Goal: Transaction & Acquisition: Purchase product/service

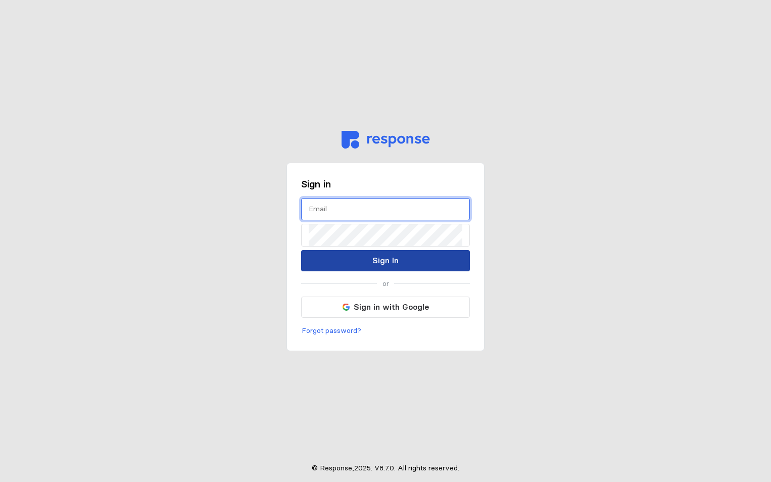
type input "[PERSON_NAME][EMAIL_ADDRESS][PERSON_NAME][DOMAIN_NAME]"
click at [379, 265] on p "Sign In" at bounding box center [385, 260] width 26 height 13
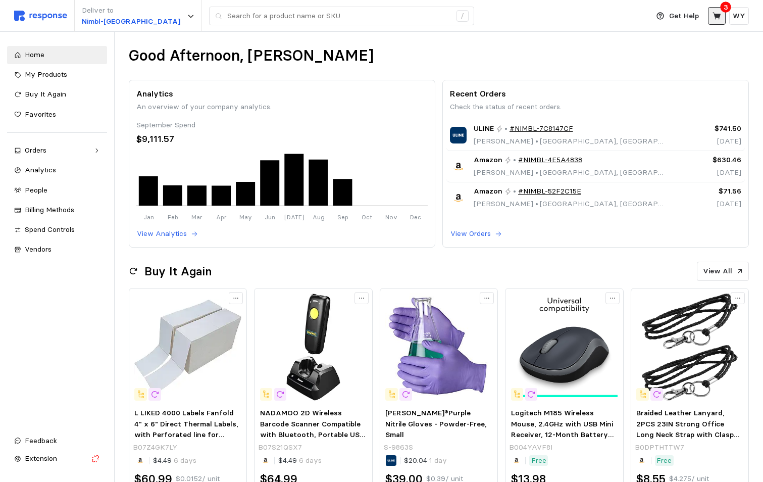
click at [721, 16] on icon at bounding box center [717, 15] width 8 height 7
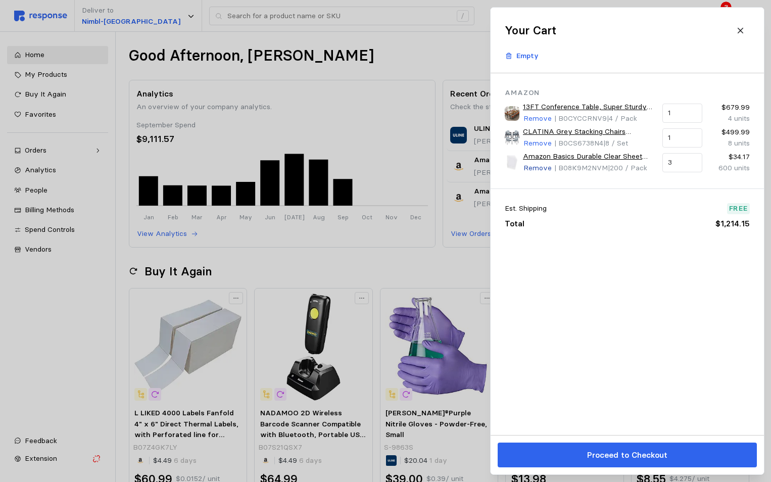
click at [541, 168] on p "Remove" at bounding box center [537, 168] width 28 height 11
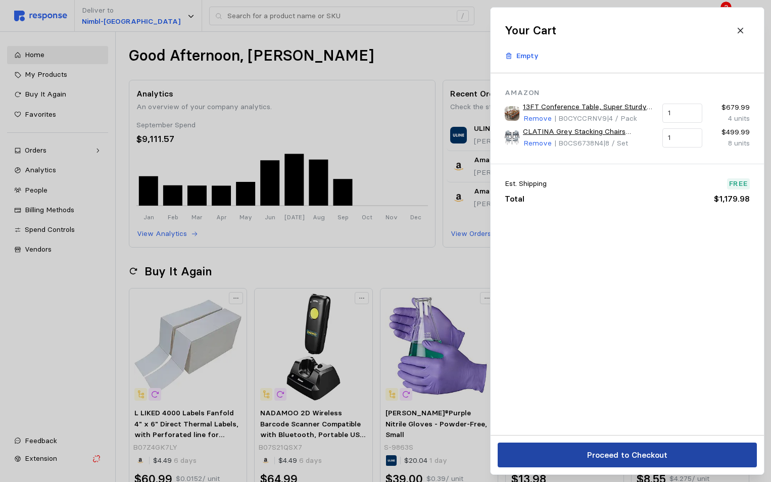
click at [608, 456] on p "Proceed to Checkout" at bounding box center [627, 455] width 80 height 13
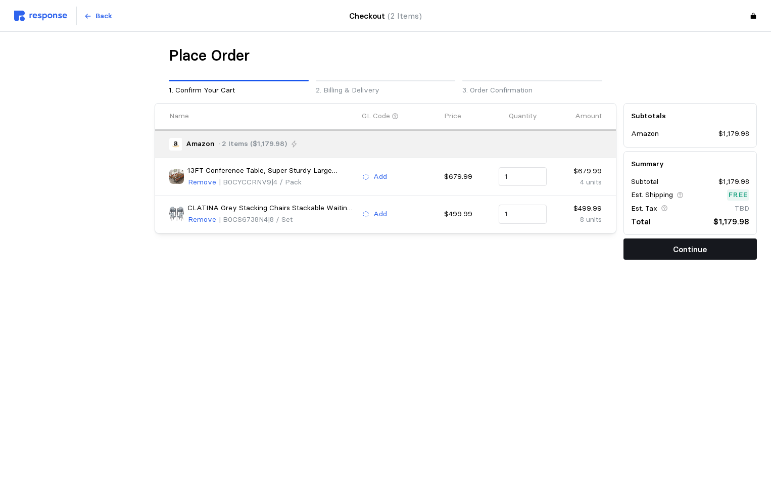
click at [683, 248] on p "Continue" at bounding box center [690, 249] width 34 height 13
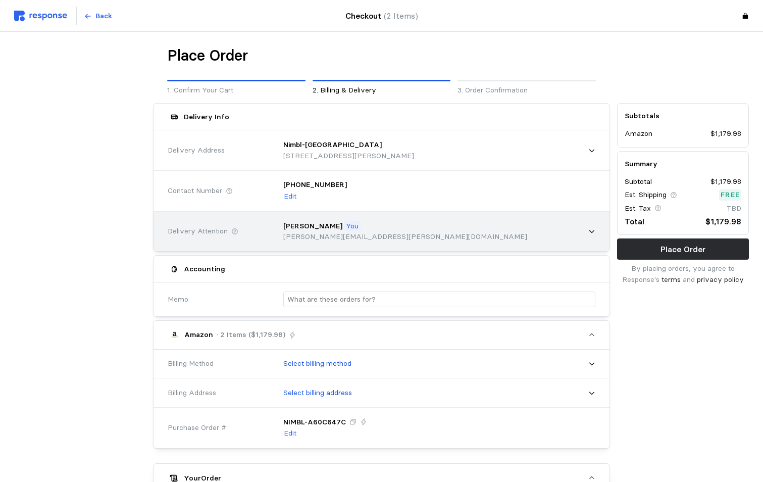
click at [594, 232] on icon at bounding box center [592, 231] width 7 height 7
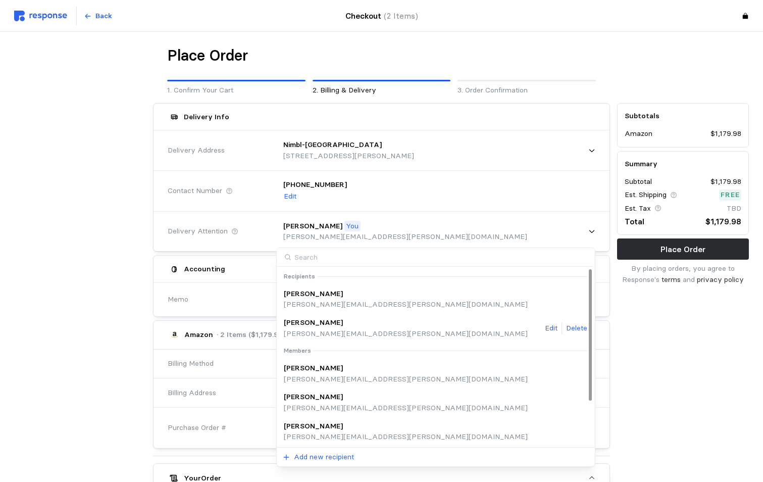
click at [325, 325] on div "Roger Davis" at bounding box center [406, 322] width 244 height 11
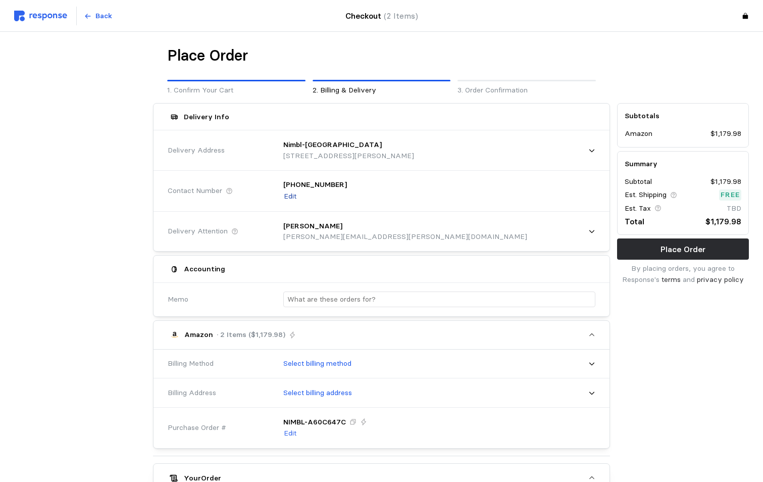
click at [294, 198] on p "Edit" at bounding box center [290, 196] width 13 height 11
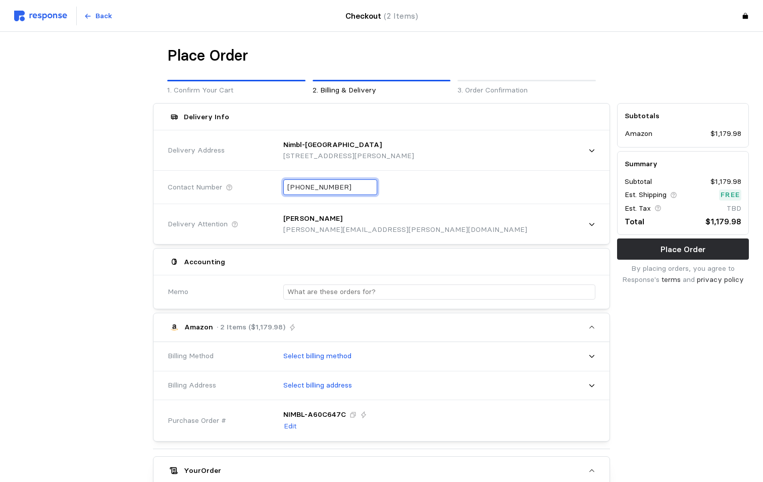
click at [356, 188] on input "+1 (801) 204-4121" at bounding box center [330, 187] width 86 height 15
drag, startPoint x: 356, startPoint y: 188, endPoint x: 296, endPoint y: 186, distance: 59.6
click at [296, 186] on input "+1 (801) 204-4121" at bounding box center [330, 187] width 86 height 15
type input "+1 (630) 244-4462"
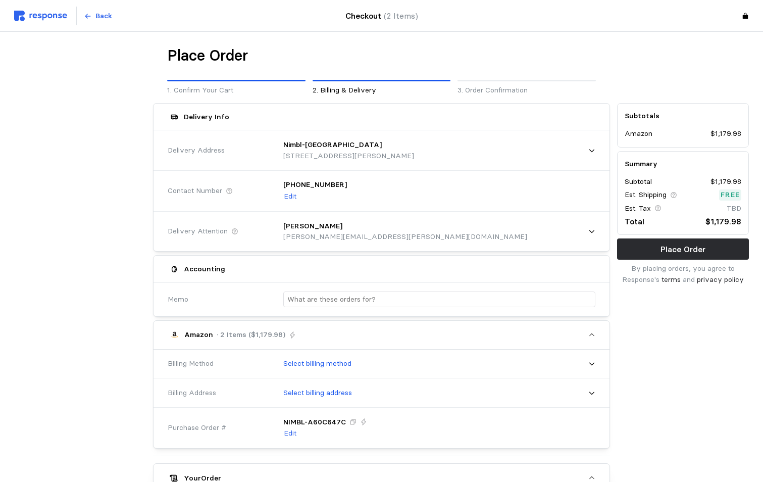
click at [430, 263] on div "Accounting" at bounding box center [381, 269] width 434 height 20
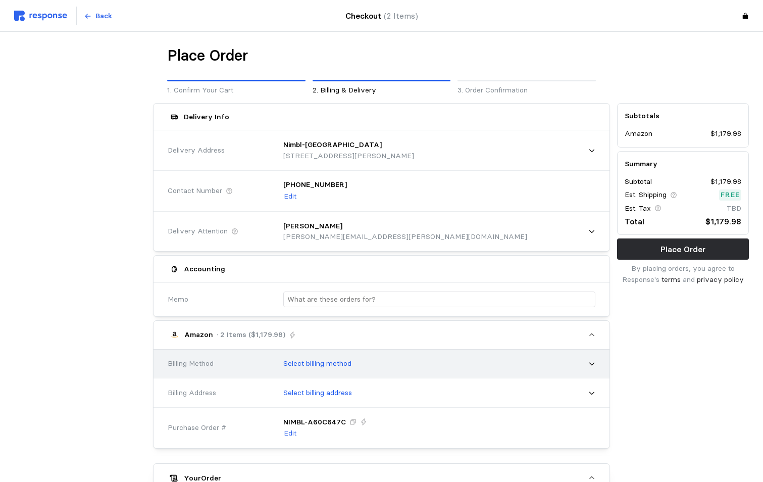
click at [392, 355] on div "Select billing method" at bounding box center [435, 363] width 319 height 25
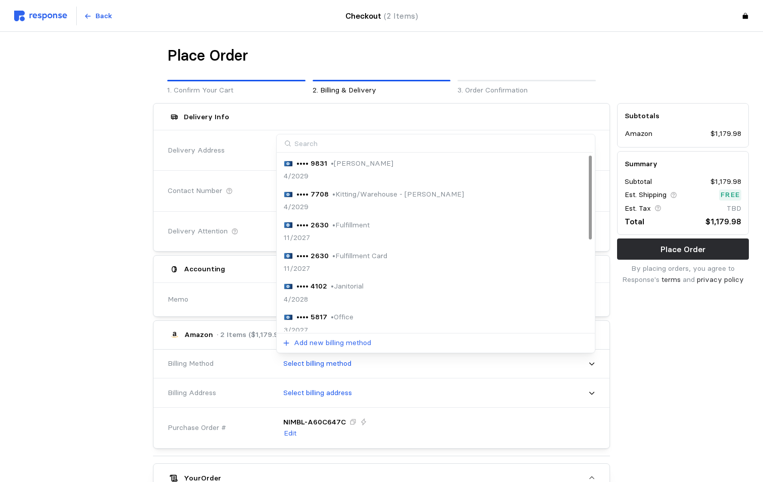
click at [365, 146] on input at bounding box center [435, 143] width 316 height 19
type input "08"
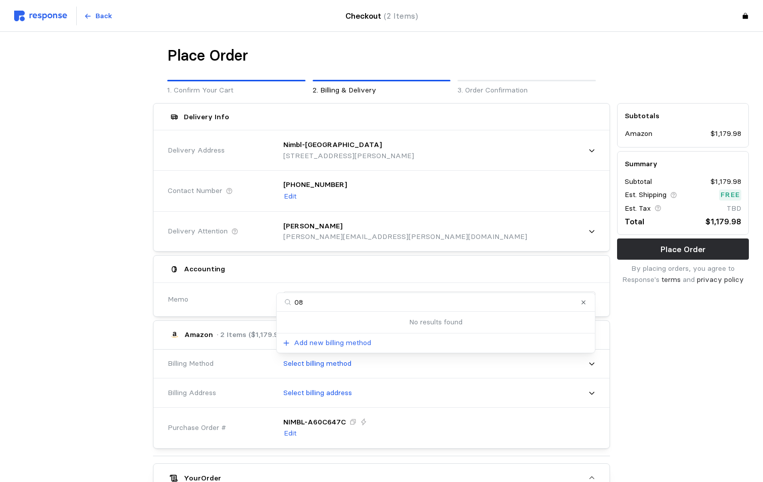
click at [585, 302] on icon "Clear value" at bounding box center [584, 302] width 7 height 7
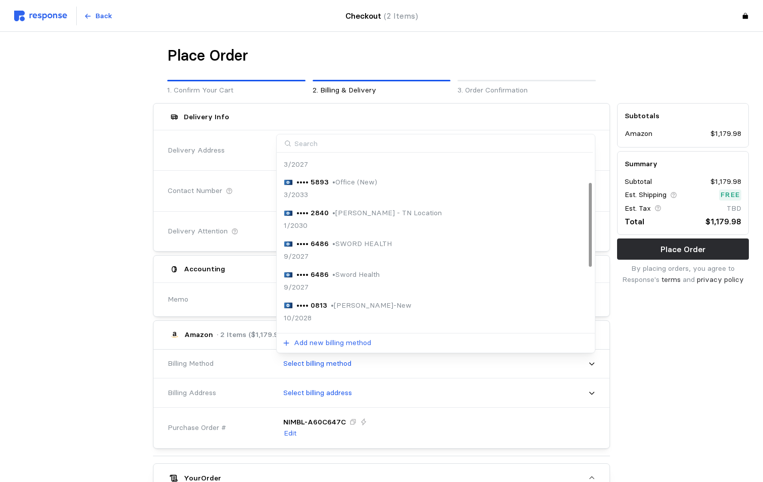
scroll to position [192, 0]
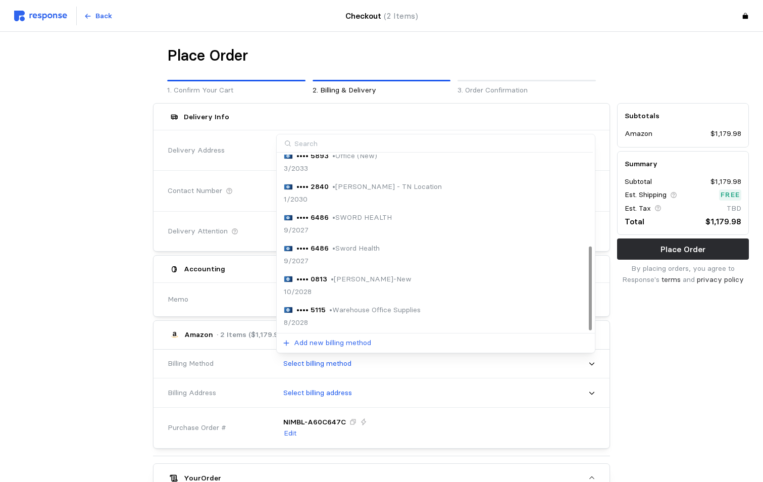
click at [341, 280] on p "• Walter-New" at bounding box center [371, 279] width 81 height 11
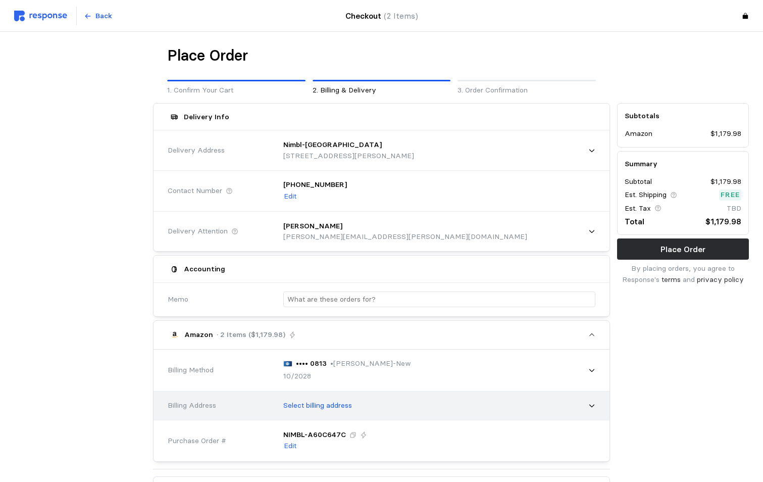
click at [592, 407] on icon at bounding box center [592, 405] width 5 height 3
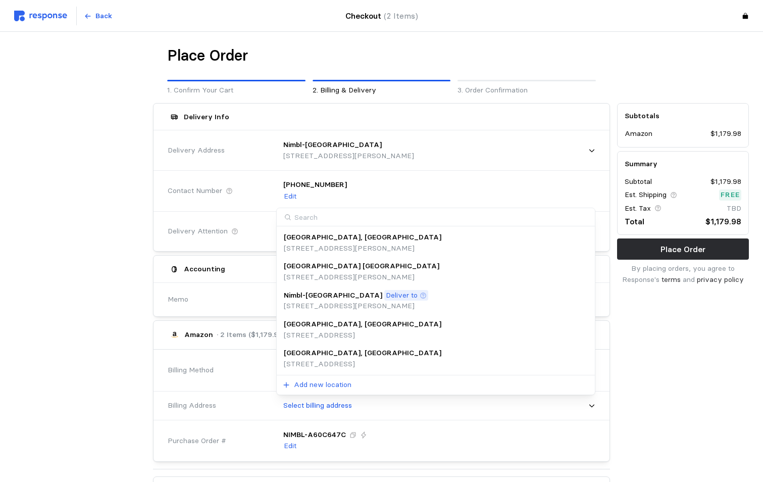
click at [322, 363] on p "615 S Gladiola St, Salt Lake City, UT, 84104, United States" at bounding box center [363, 364] width 158 height 11
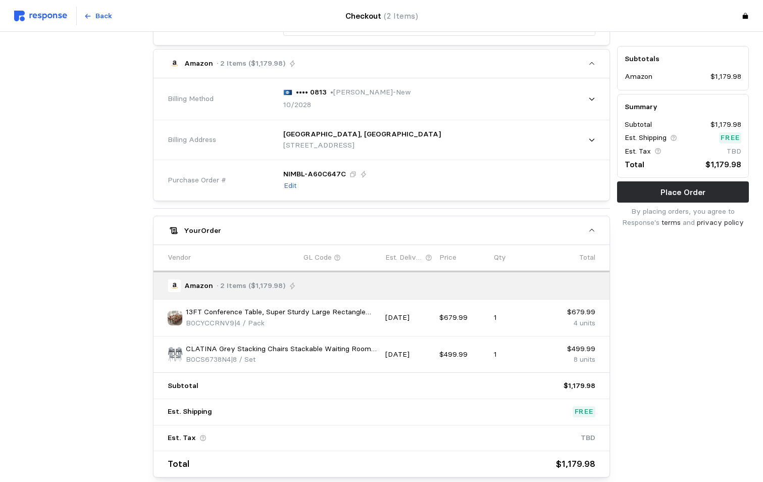
scroll to position [323, 0]
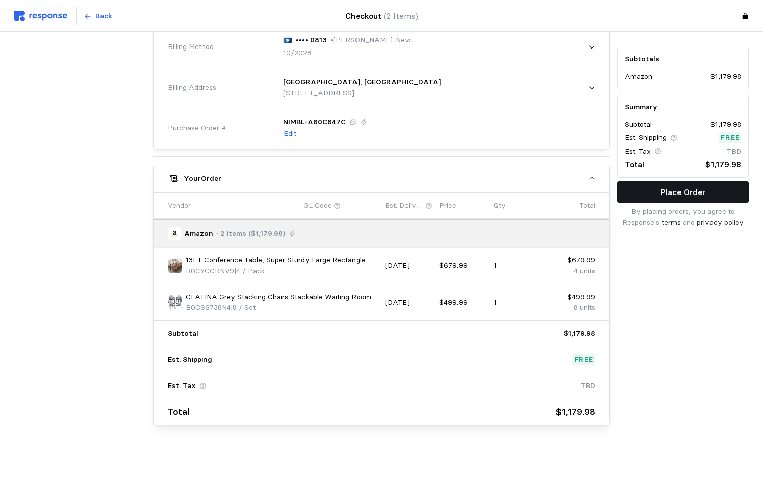
click at [671, 190] on p "Place Order" at bounding box center [683, 192] width 45 height 13
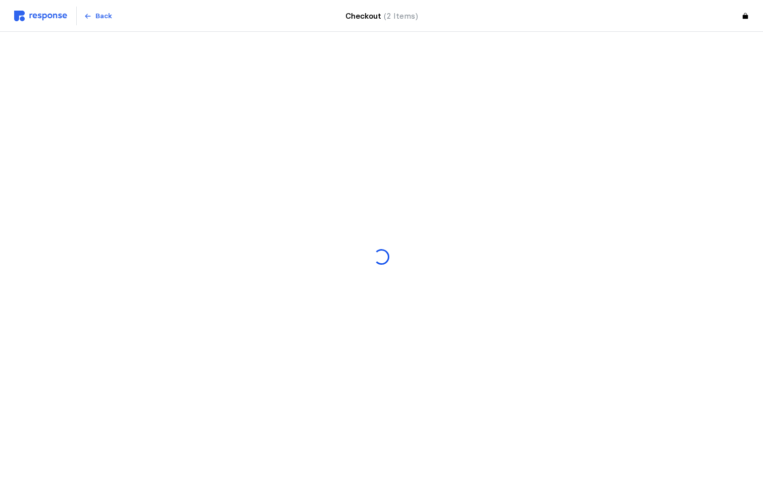
scroll to position [0, 0]
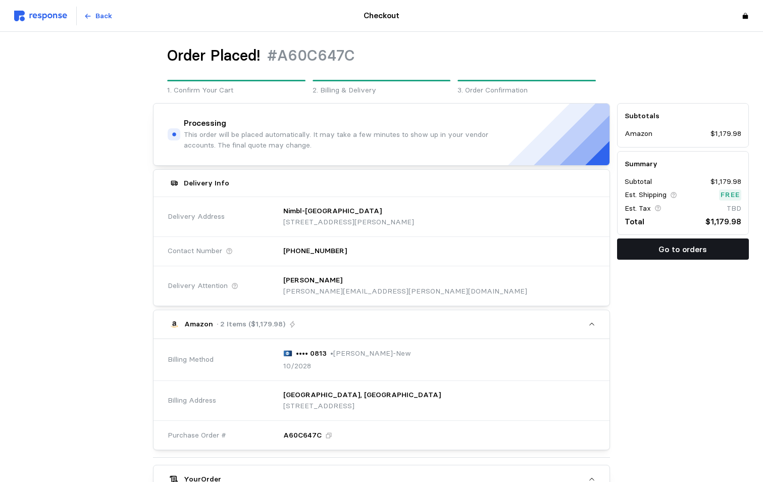
click at [679, 248] on p "Go to orders" at bounding box center [683, 249] width 49 height 13
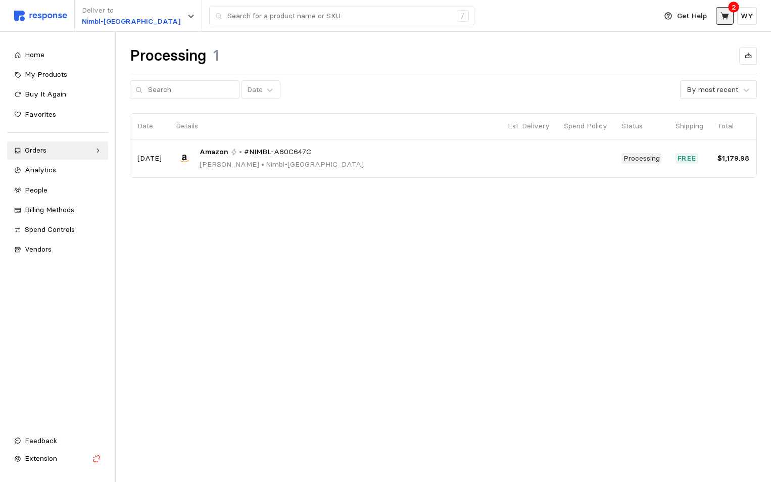
click at [726, 15] on icon at bounding box center [724, 15] width 8 height 7
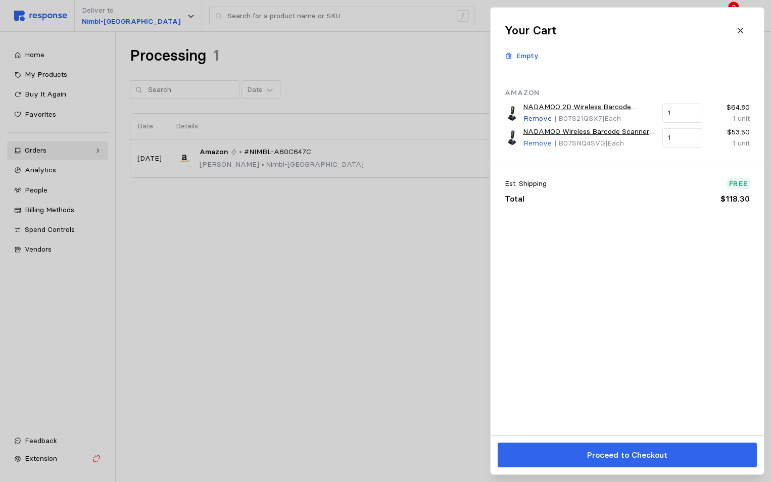
click at [538, 118] on p "Remove" at bounding box center [537, 118] width 28 height 11
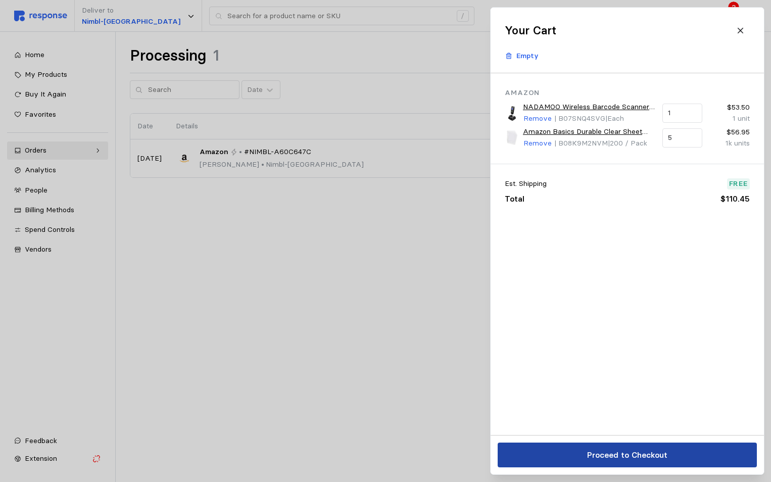
click at [620, 453] on p "Proceed to Checkout" at bounding box center [627, 455] width 80 height 13
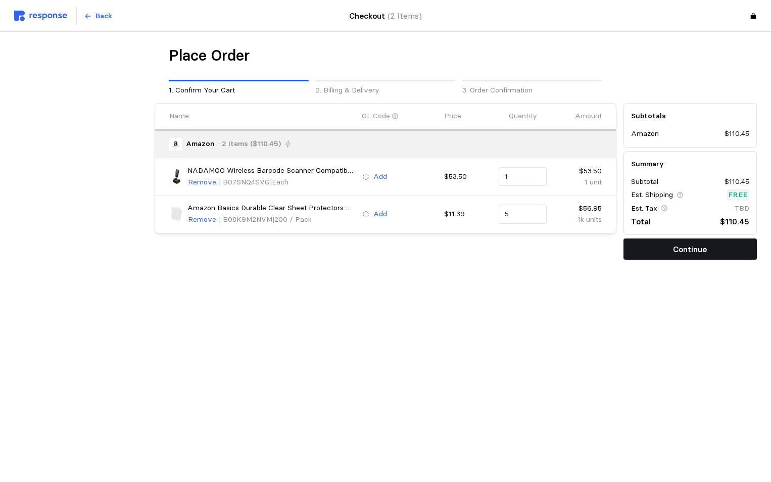
click at [680, 248] on p "Continue" at bounding box center [690, 249] width 34 height 13
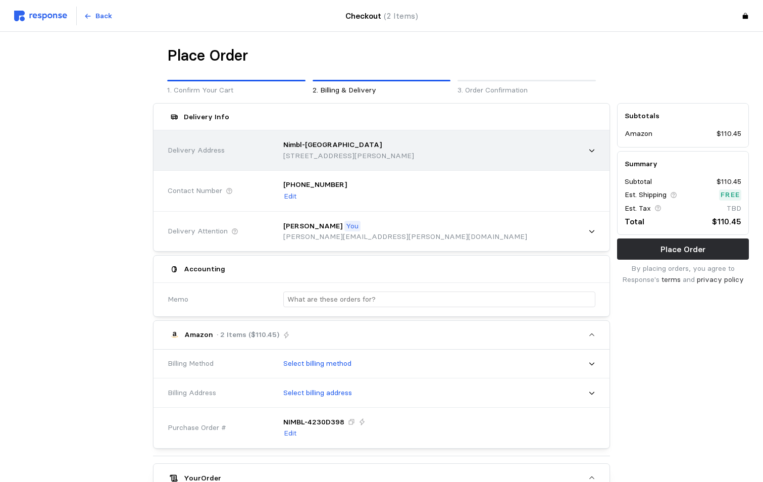
click at [590, 149] on icon at bounding box center [592, 150] width 7 height 7
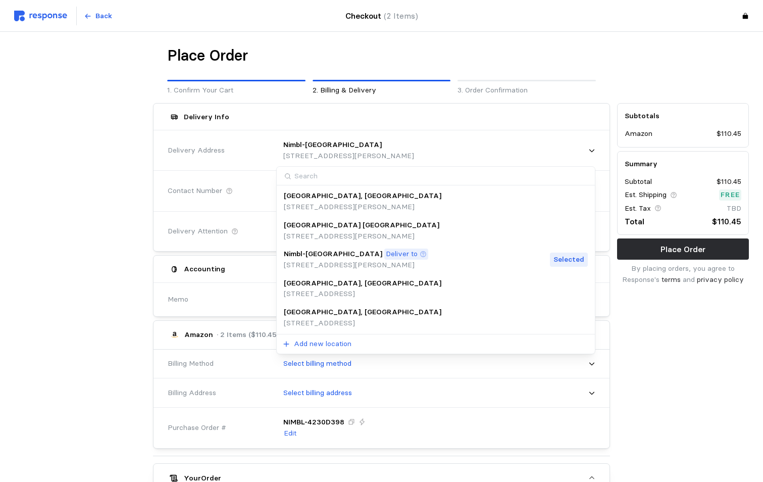
click at [360, 315] on div "Salt Lake City, UT" at bounding box center [363, 312] width 158 height 11
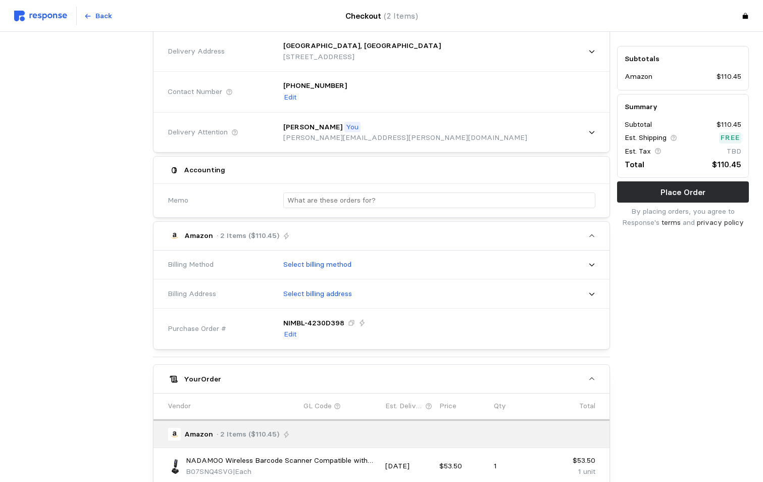
scroll to position [101, 0]
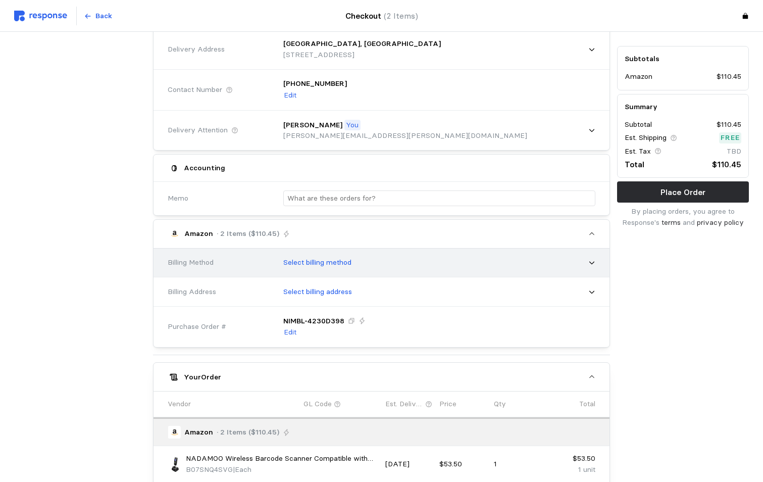
click at [592, 265] on icon at bounding box center [592, 262] width 7 height 7
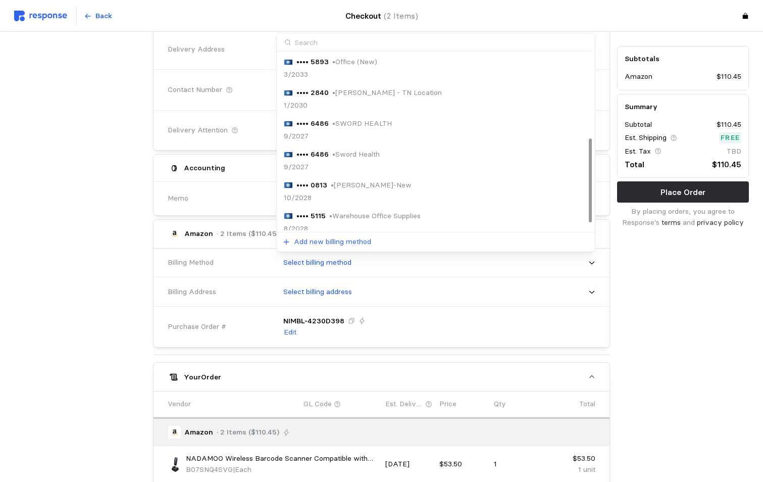
scroll to position [192, 0]
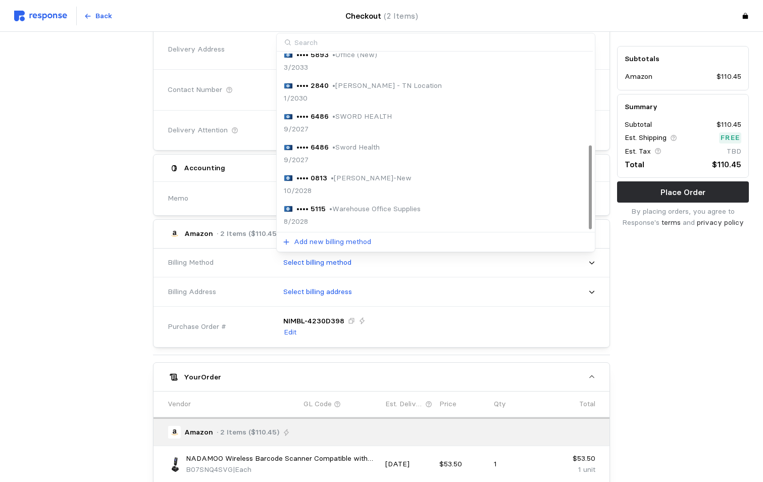
click at [351, 180] on p "• Walter-New" at bounding box center [371, 178] width 81 height 11
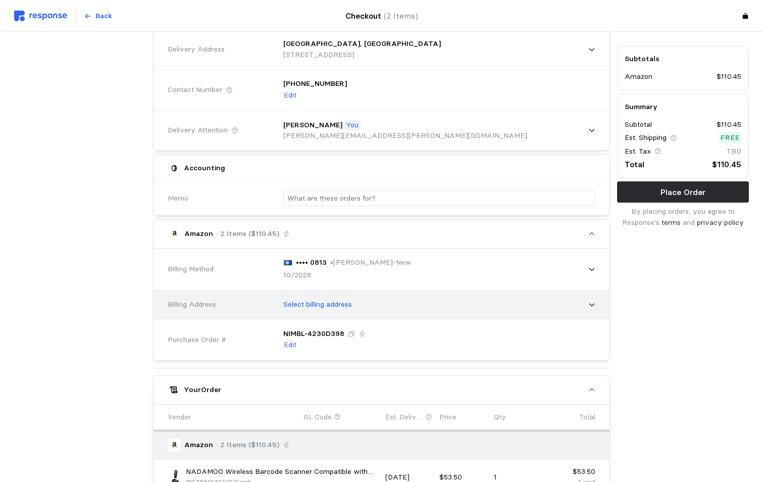
click at [352, 310] on p "Select billing address" at bounding box center [317, 304] width 69 height 11
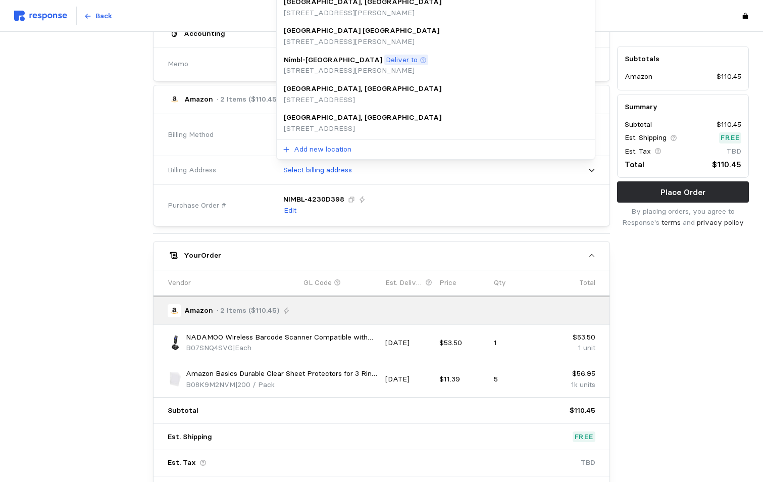
scroll to position [303, 0]
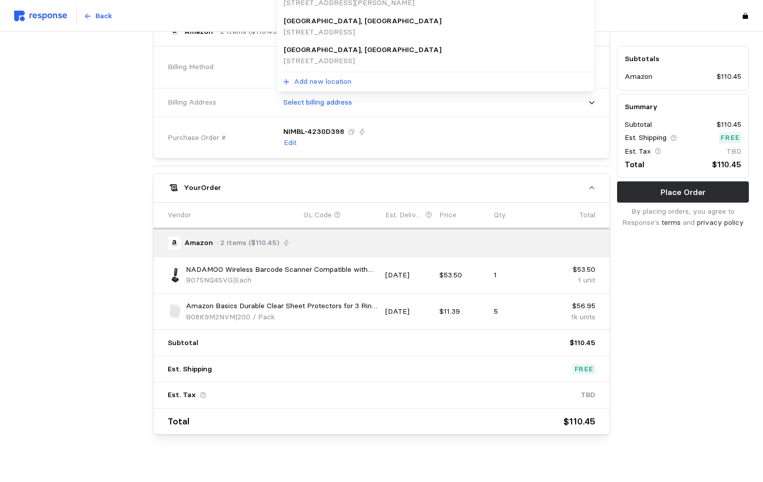
click at [333, 59] on p "615 S Gladiola St, Salt Lake City, UT, 84104, United States" at bounding box center [363, 61] width 158 height 11
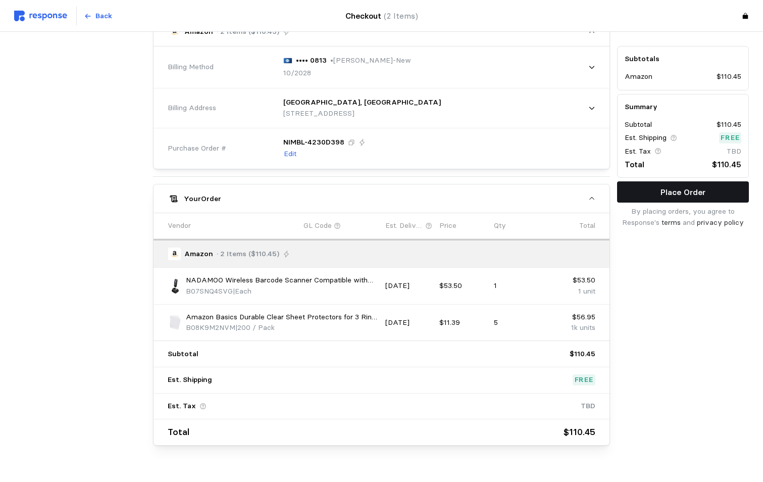
click at [676, 191] on p "Place Order" at bounding box center [683, 192] width 45 height 13
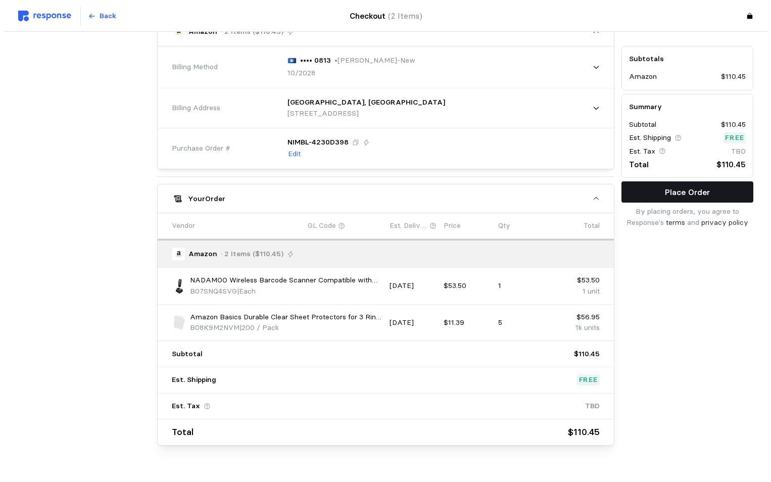
scroll to position [0, 0]
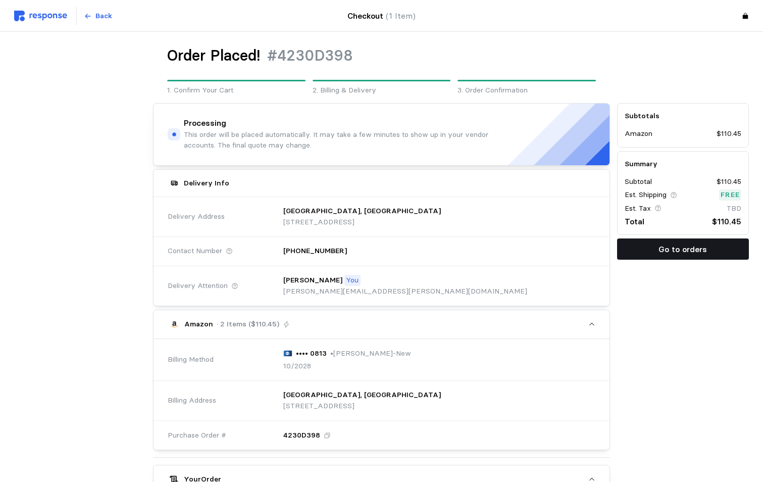
click at [691, 249] on p "Go to orders" at bounding box center [683, 249] width 49 height 13
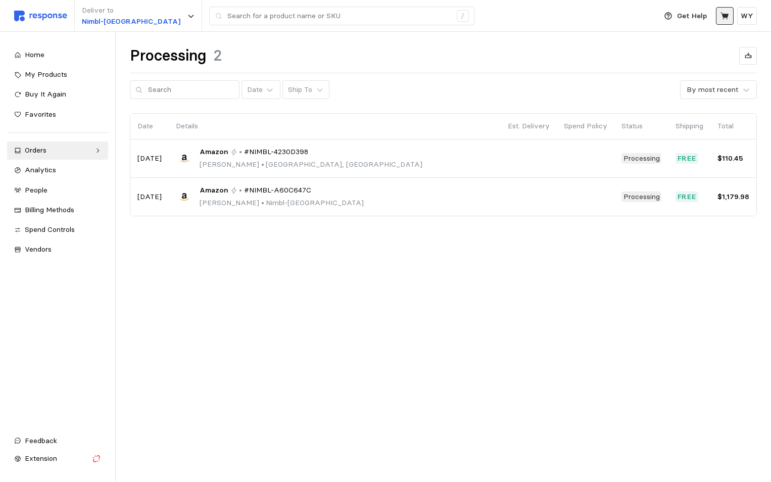
click at [725, 14] on icon at bounding box center [724, 15] width 8 height 7
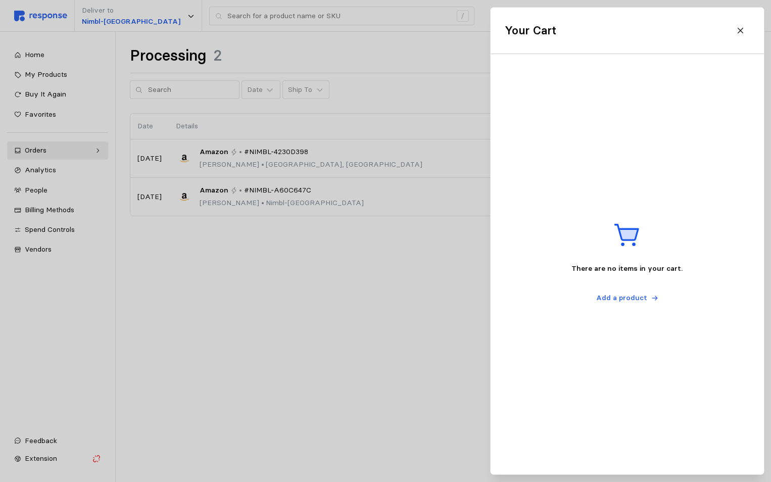
click at [725, 14] on header "Your Cart" at bounding box center [627, 31] width 273 height 46
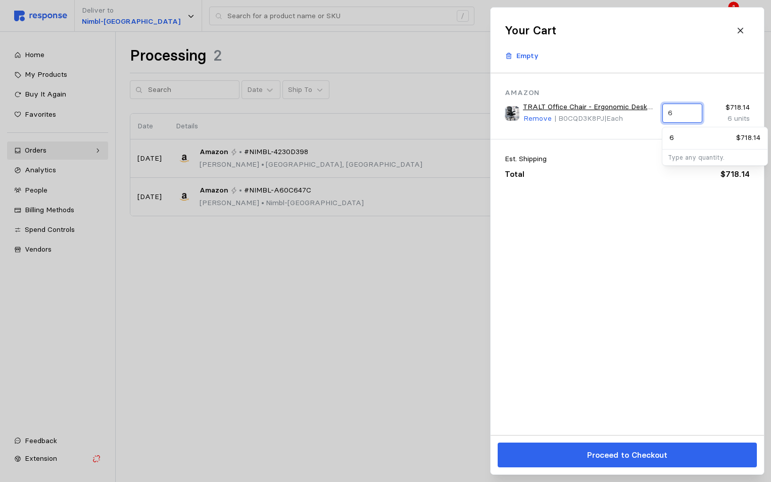
click at [678, 113] on input "6" at bounding box center [682, 113] width 28 height 18
type input "4"
click at [642, 265] on div "Amazon TRALT Office Chair - Ergonomic Desk Chair with Adjustable Lumbar Support…" at bounding box center [627, 254] width 273 height 362
click at [578, 108] on link "TRALT Office Chair - Ergonomic Desk Chair with Adjustable Lumbar Support, Mesh …" at bounding box center [589, 107] width 132 height 11
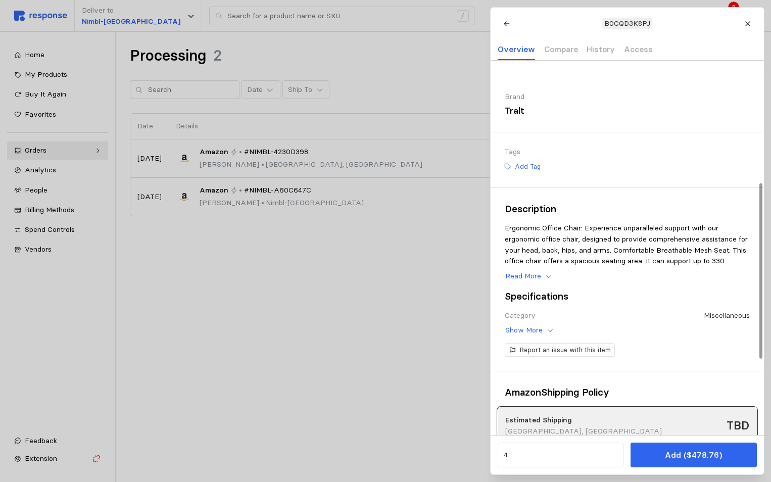
scroll to position [303, 0]
click at [530, 335] on p "Show More" at bounding box center [523, 329] width 37 height 11
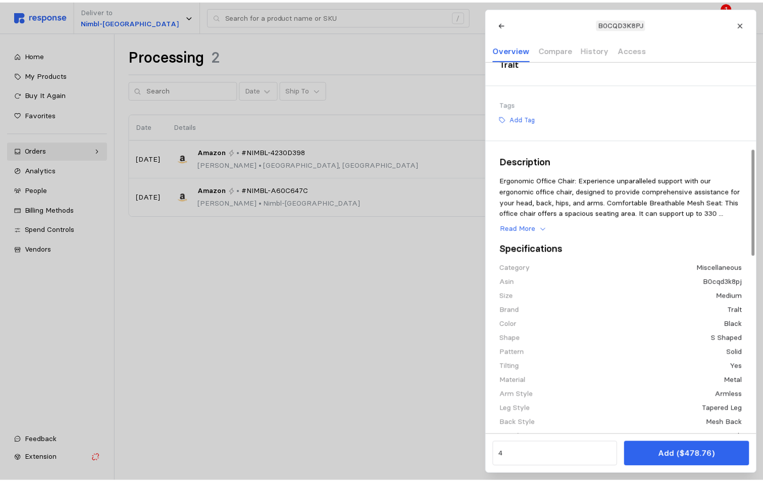
scroll to position [354, 0]
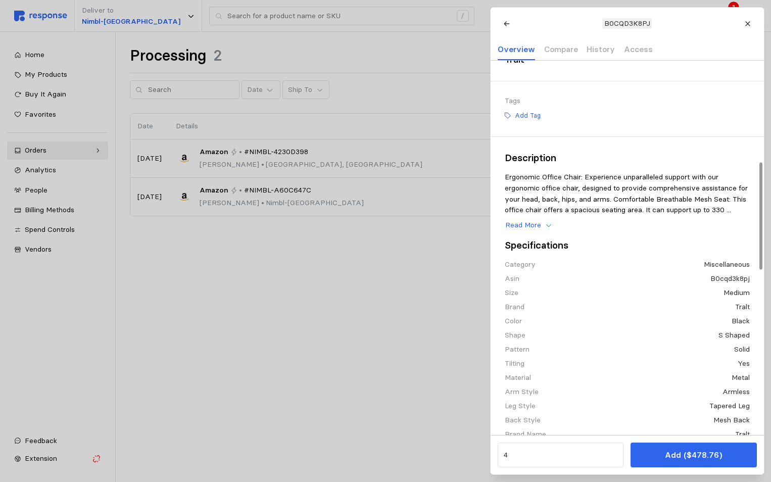
click at [353, 396] on div at bounding box center [385, 241] width 771 height 482
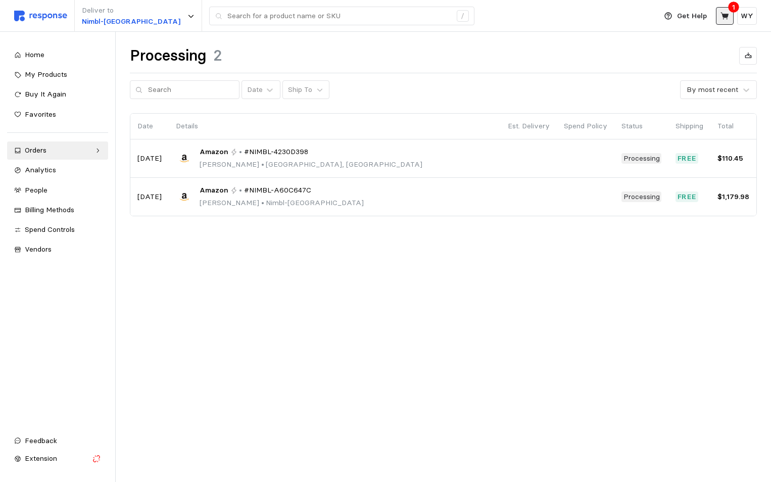
click at [727, 18] on icon at bounding box center [724, 15] width 8 height 7
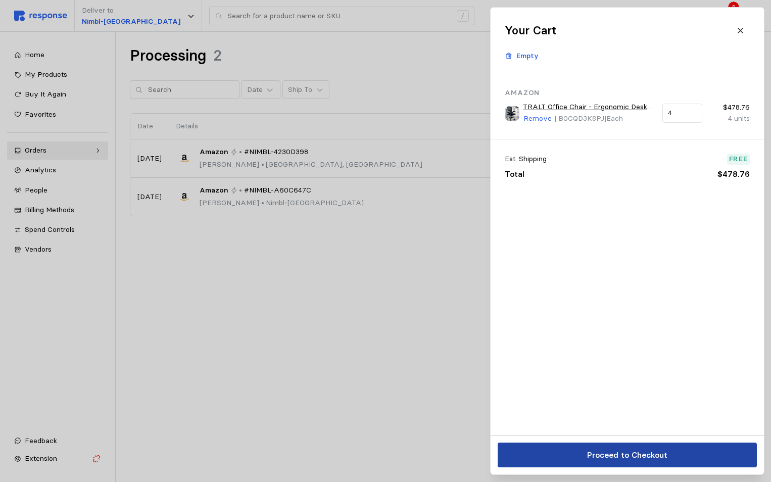
click at [615, 456] on p "Proceed to Checkout" at bounding box center [627, 455] width 80 height 13
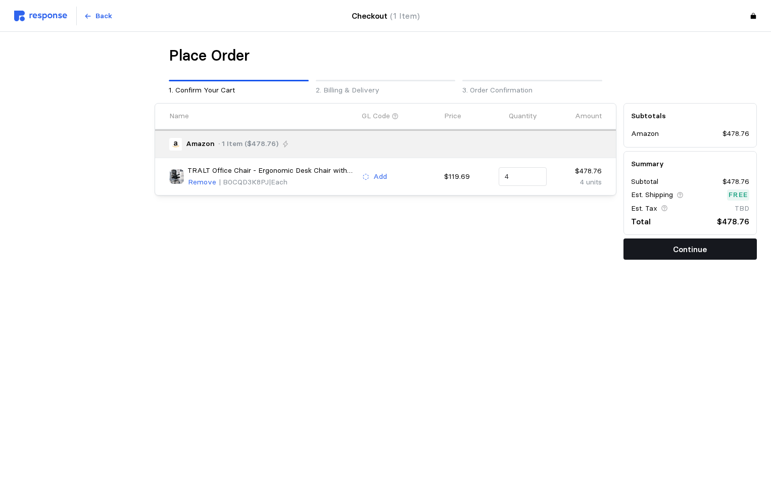
click at [698, 247] on p "Continue" at bounding box center [690, 249] width 34 height 13
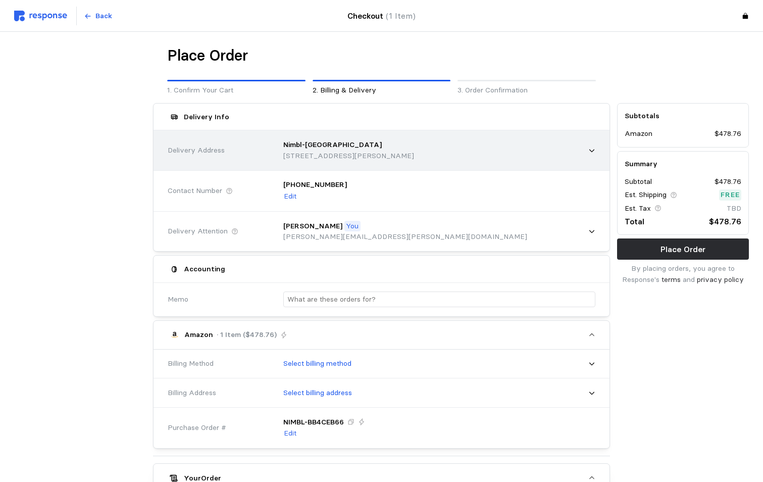
click at [368, 143] on div "Nimbl-TN" at bounding box center [348, 144] width 131 height 11
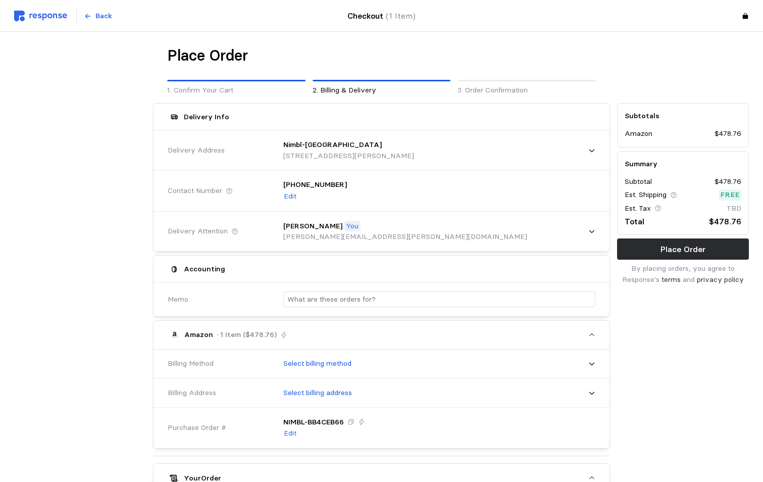
click at [102, 192] on div at bounding box center [80, 396] width 139 height 593
click at [292, 197] on p "Edit" at bounding box center [290, 196] width 13 height 11
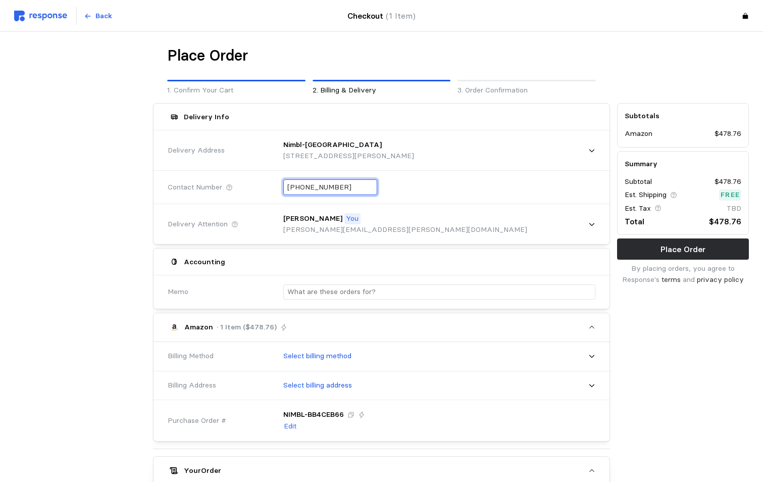
drag, startPoint x: 352, startPoint y: 185, endPoint x: 295, endPoint y: 187, distance: 57.7
click at [295, 187] on input "+1 (801) 204-4121" at bounding box center [330, 187] width 86 height 15
type input "+1 (630) 244-4462"
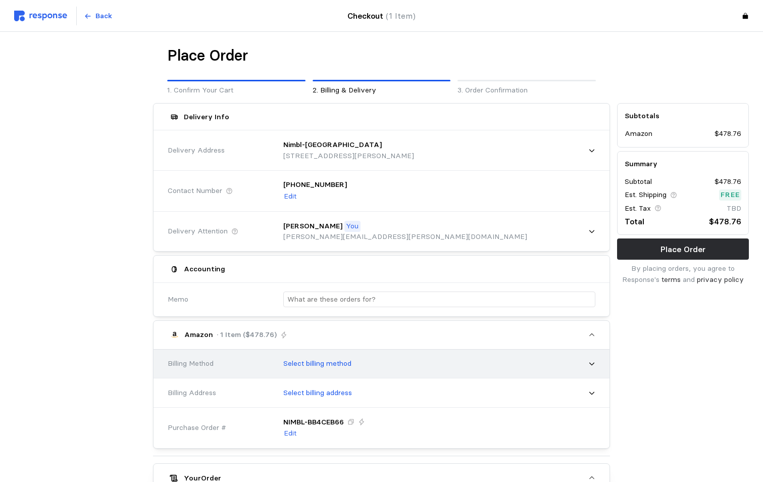
click at [339, 358] on p "Select billing method" at bounding box center [317, 363] width 68 height 11
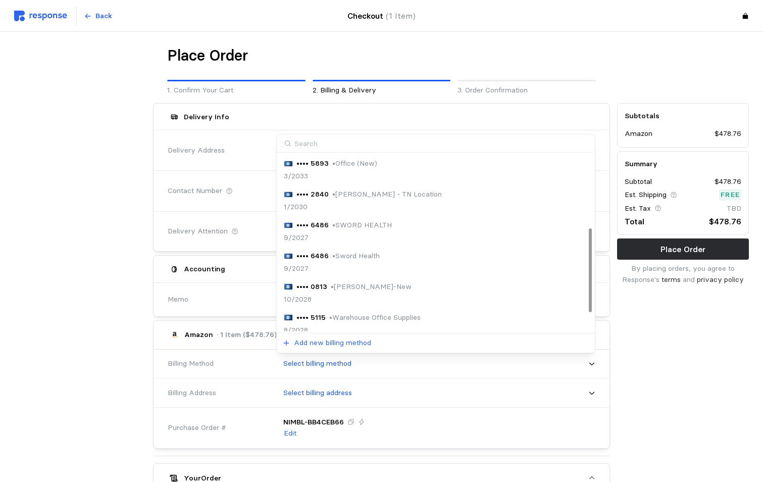
scroll to position [192, 0]
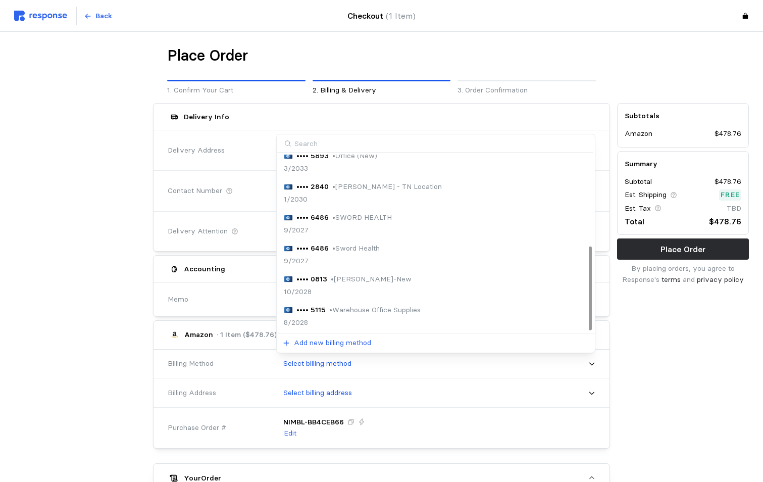
click at [354, 279] on p "• Walter-New" at bounding box center [371, 279] width 81 height 11
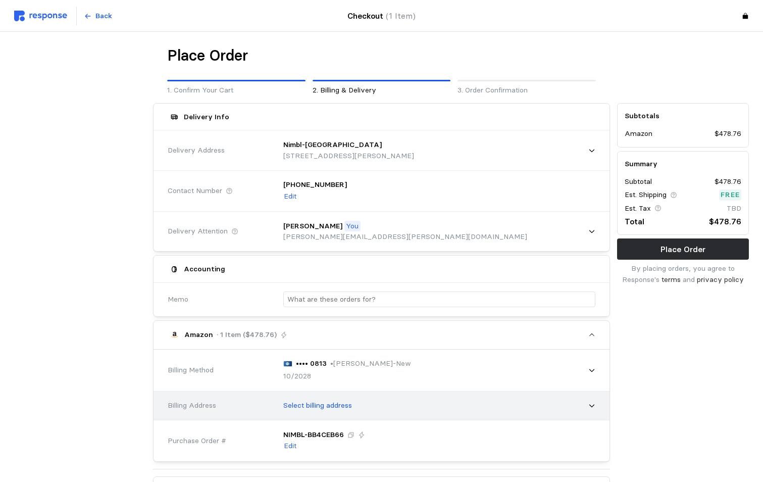
click at [327, 407] on p "Select billing address" at bounding box center [317, 405] width 69 height 11
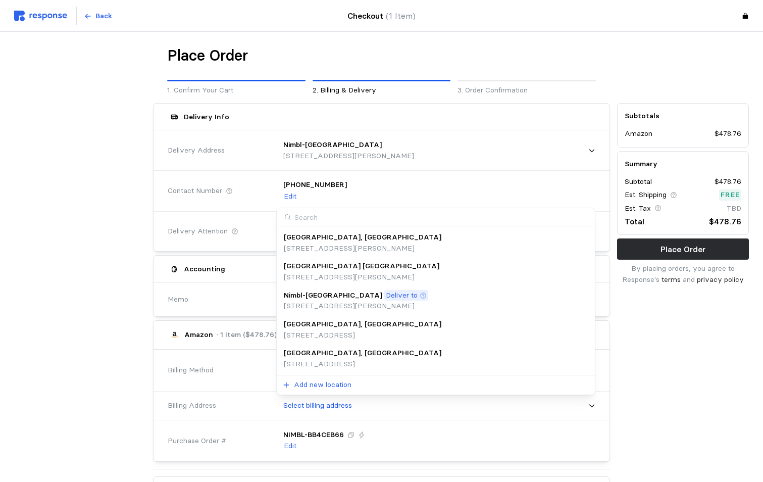
click at [309, 357] on p "Salt Lake City, UT" at bounding box center [363, 353] width 158 height 11
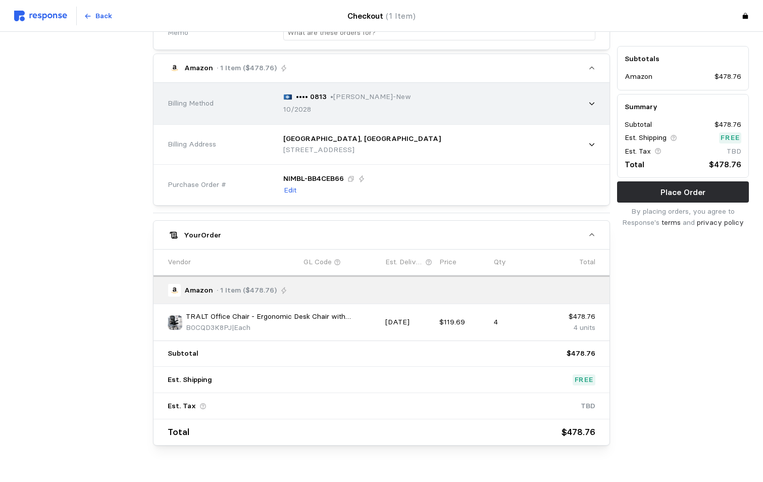
scroll to position [287, 0]
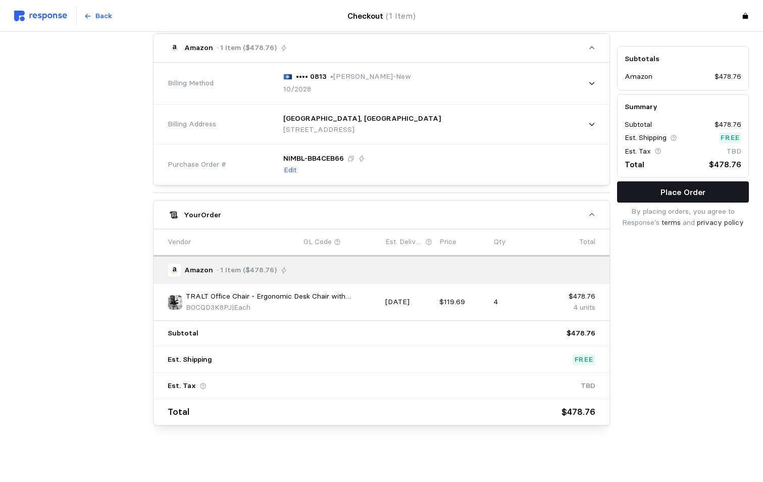
click at [676, 191] on p "Place Order" at bounding box center [683, 192] width 45 height 13
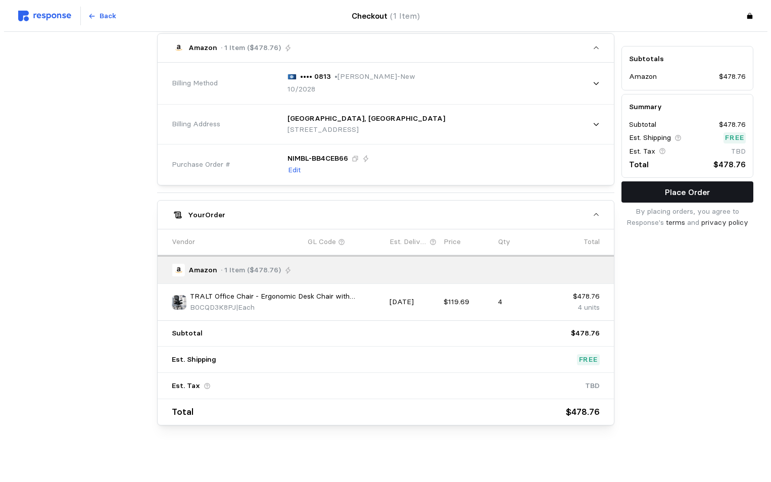
scroll to position [0, 0]
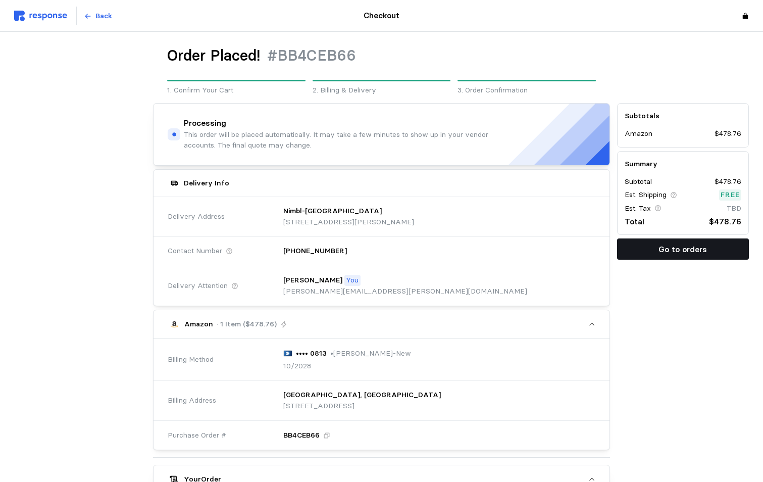
click at [682, 248] on p "Go to orders" at bounding box center [683, 249] width 49 height 13
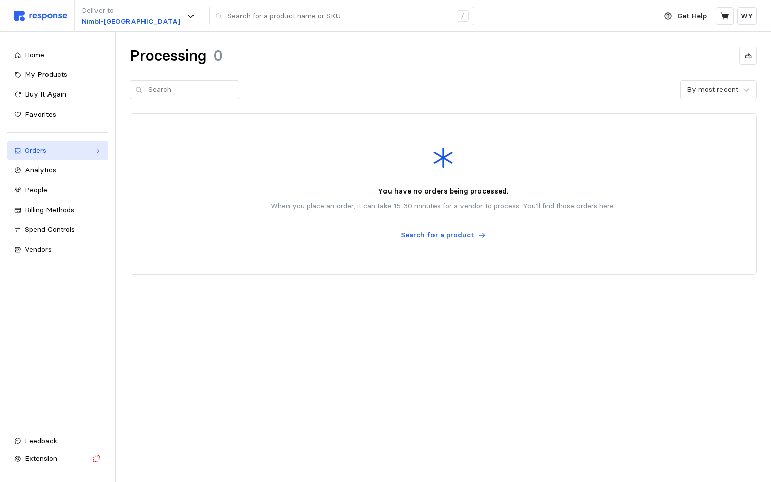
click at [39, 152] on div "Orders" at bounding box center [58, 150] width 66 height 11
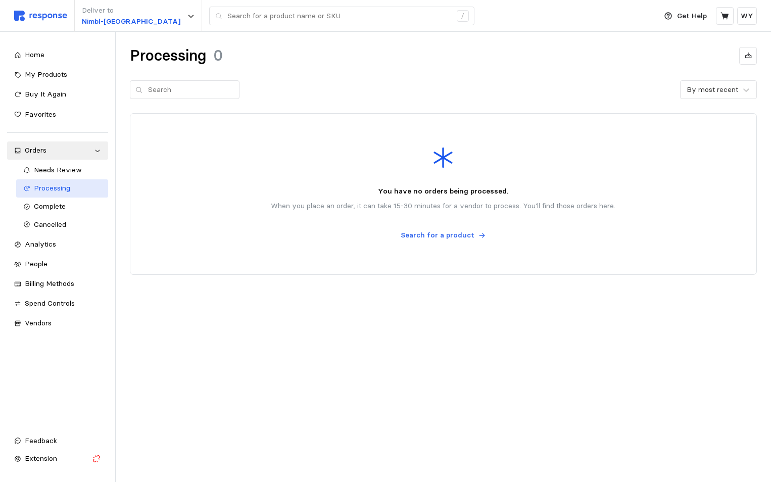
click at [55, 190] on span "Processing" at bounding box center [52, 187] width 36 height 9
click at [52, 205] on span "Complete" at bounding box center [50, 206] width 32 height 9
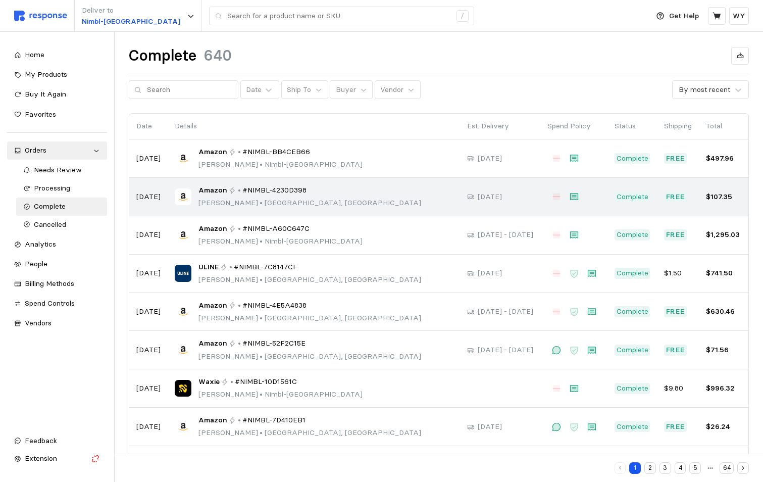
click at [261, 198] on p "Walter Yates • Salt Lake City, UT" at bounding box center [310, 203] width 223 height 11
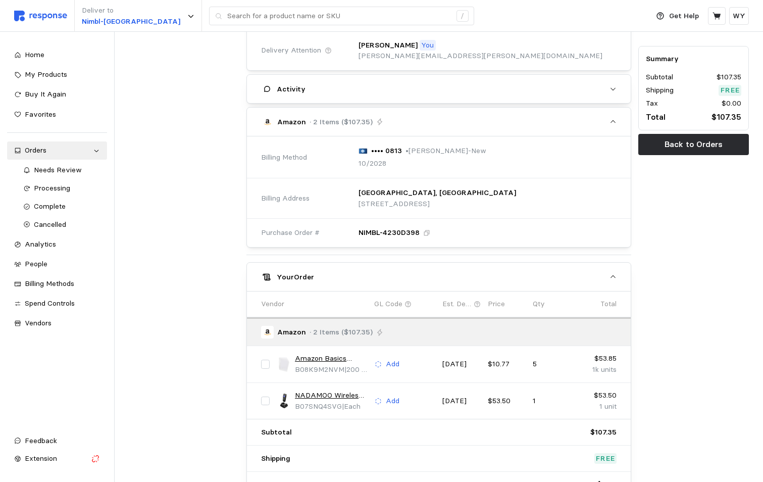
scroll to position [253, 0]
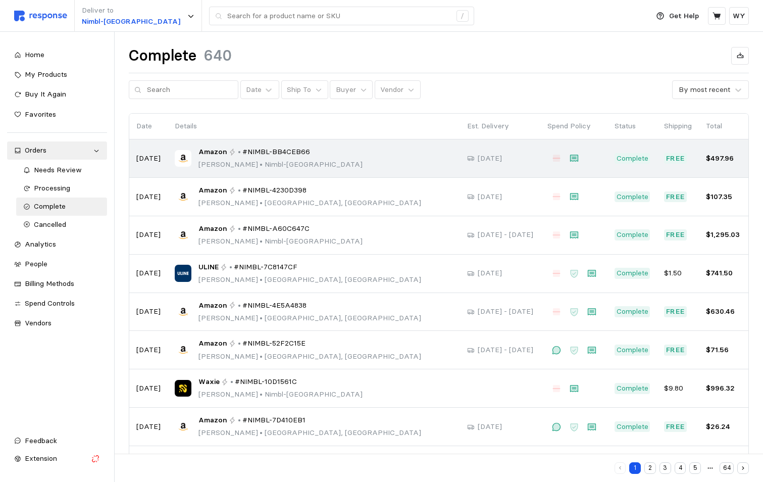
click at [274, 155] on span "#NIMBL-BB4CEB66" at bounding box center [277, 152] width 68 height 11
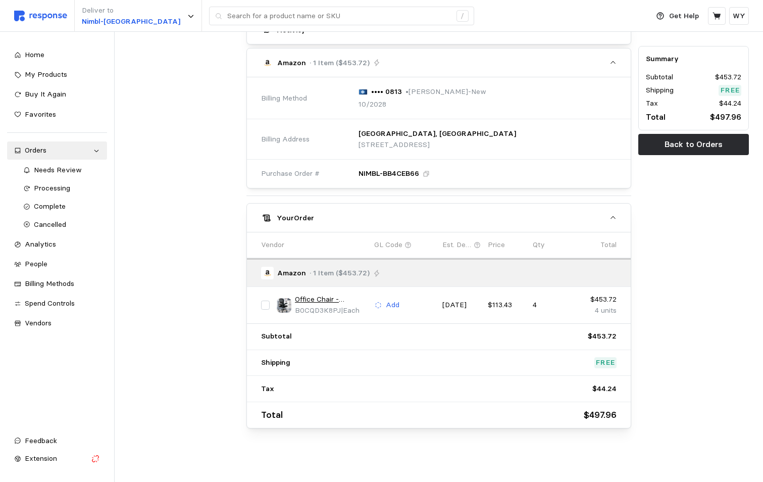
scroll to position [264, 0]
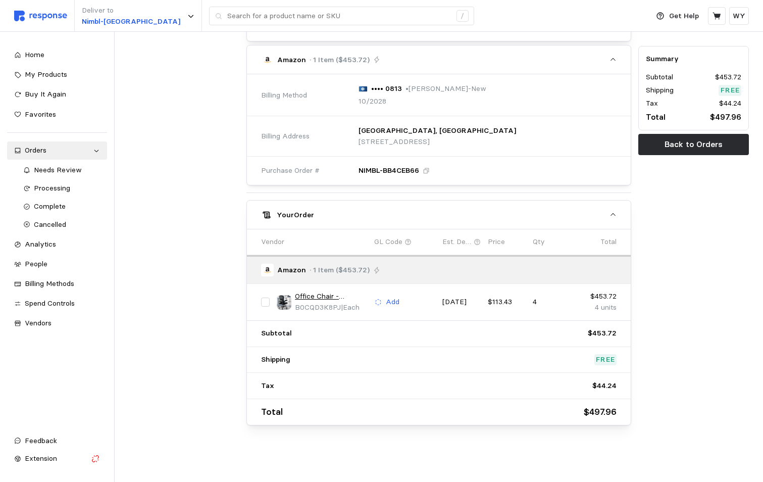
click at [320, 296] on link "Office Chair - Ergonomic Desk Chair with Adjustable Lumbar Support, Mesh Comput…" at bounding box center [331, 296] width 72 height 11
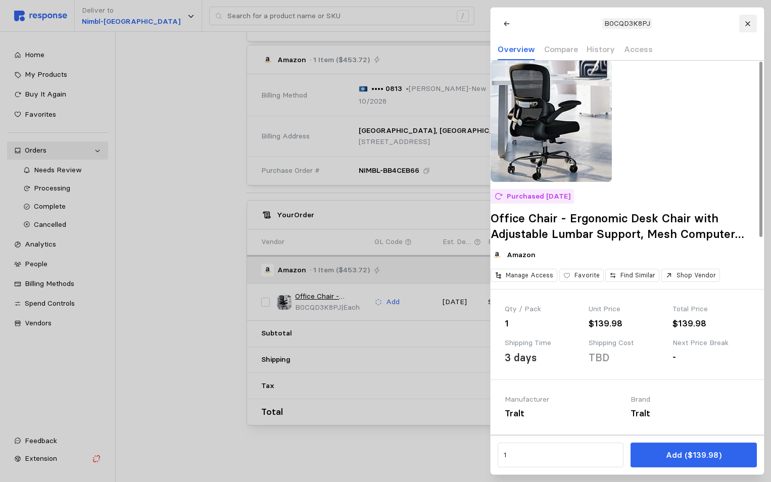
click at [750, 23] on icon at bounding box center [747, 23] width 7 height 7
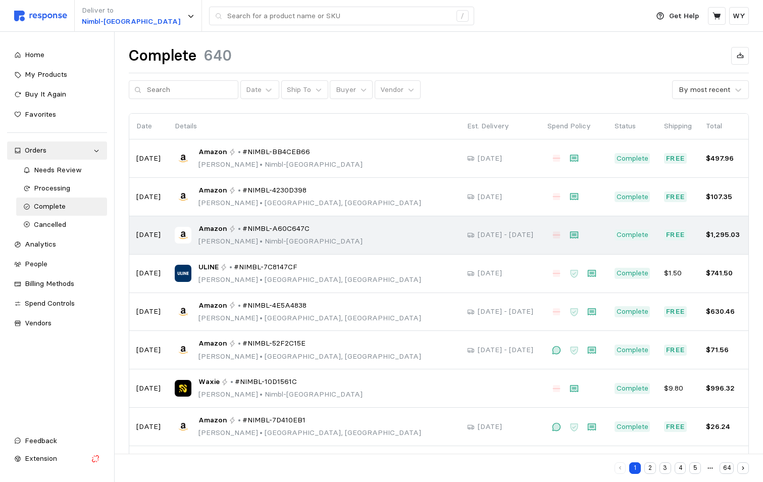
click at [261, 232] on span "#NIMBL-A60C647C" at bounding box center [276, 228] width 67 height 11
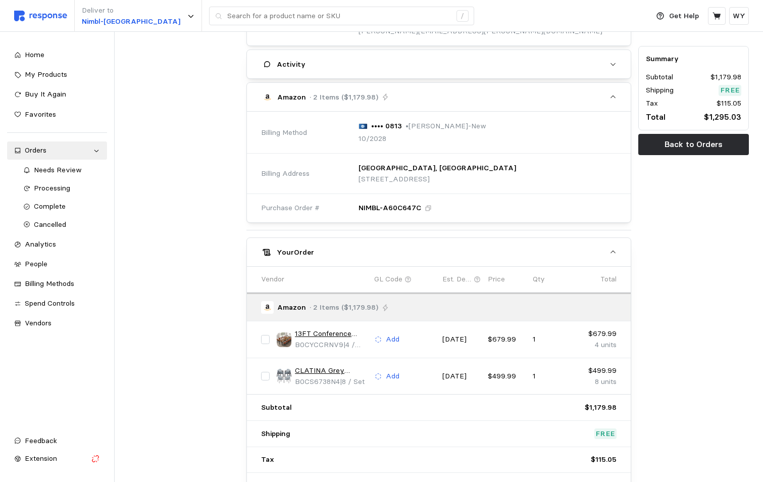
scroll to position [253, 0]
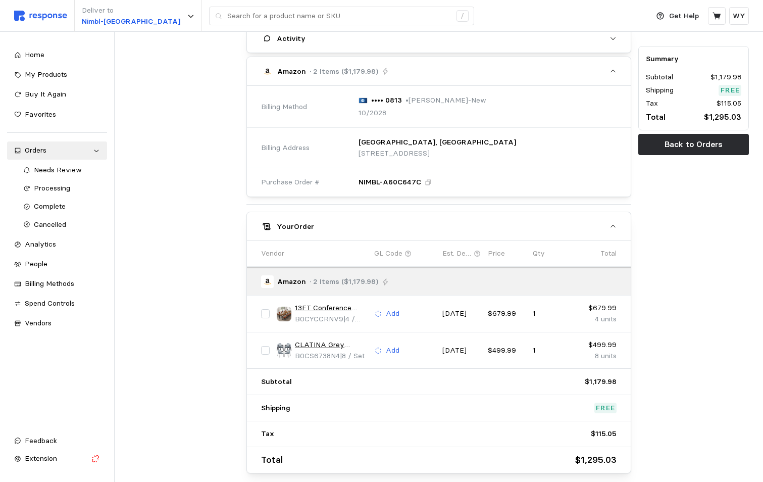
click at [319, 342] on link "CLATINA Grey Stacking Chairs Stackable Waiting Room Chairs with Armrest, Mesh O…" at bounding box center [331, 345] width 72 height 11
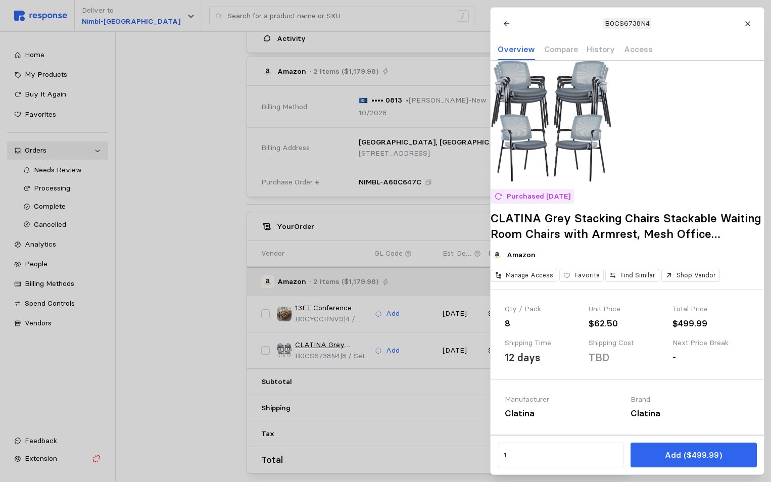
click at [189, 274] on div at bounding box center [385, 241] width 771 height 482
